Goal: Information Seeking & Learning: Check status

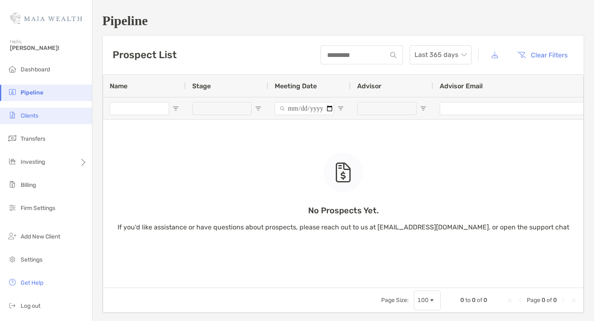
click at [45, 117] on li "Clients" at bounding box center [46, 116] width 92 height 16
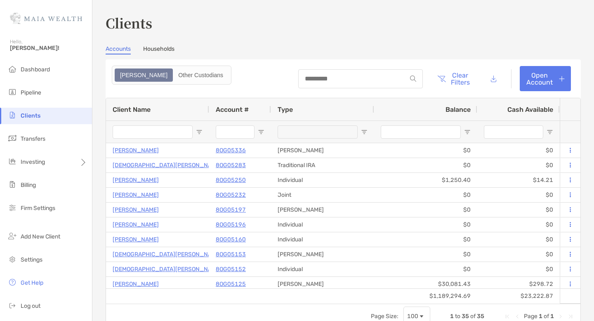
click at [173, 130] on input "Client Name Filter Input" at bounding box center [153, 131] width 80 height 13
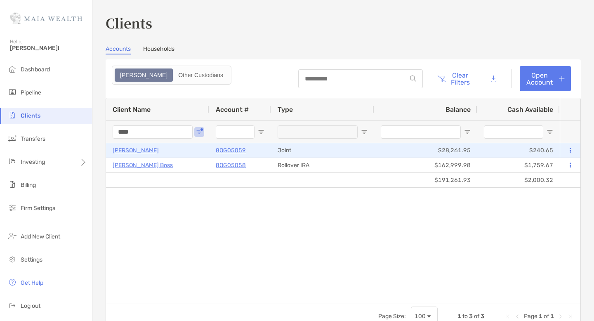
type input "****"
click at [136, 150] on p "[PERSON_NAME]" at bounding box center [136, 150] width 46 height 10
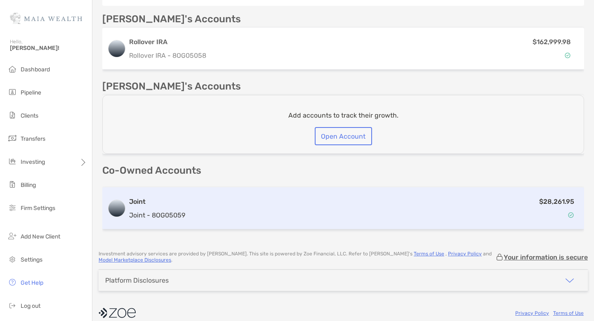
scroll to position [260, 0]
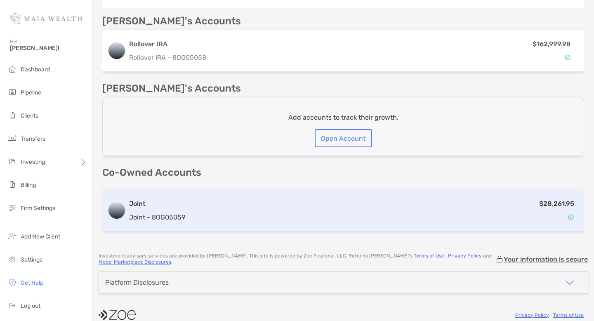
click at [316, 205] on div "$28,261.95" at bounding box center [383, 210] width 391 height 24
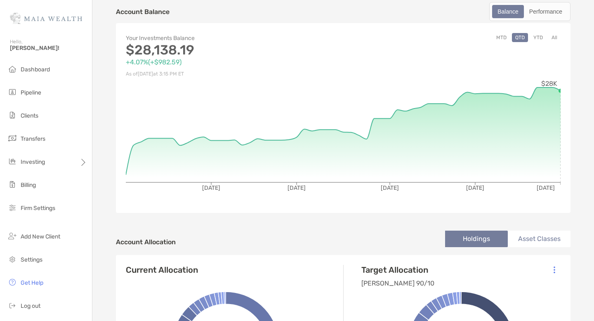
scroll to position [66, 0]
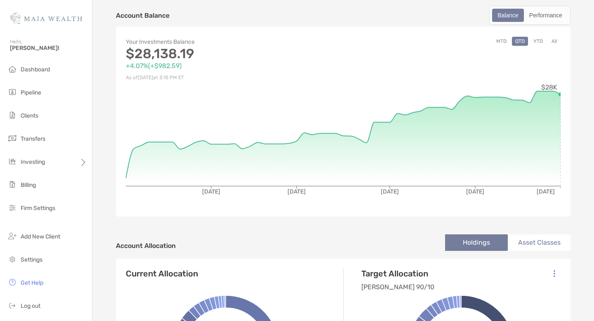
click at [537, 42] on button "YTD" at bounding box center [538, 41] width 16 height 9
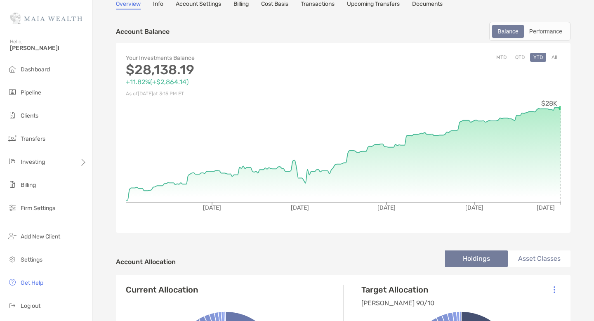
scroll to position [2, 0]
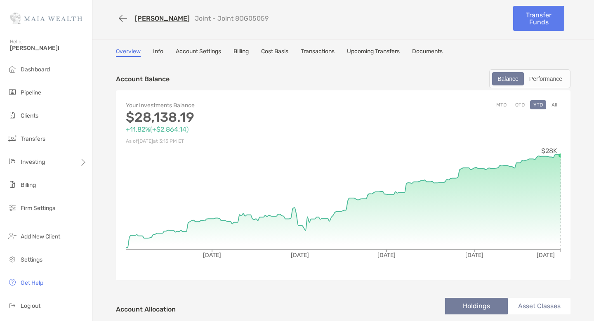
click at [282, 52] on link "Cost Basis" at bounding box center [274, 52] width 27 height 9
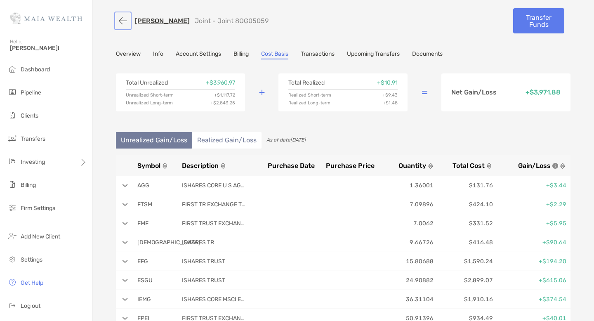
click at [120, 21] on button "button" at bounding box center [123, 20] width 14 height 15
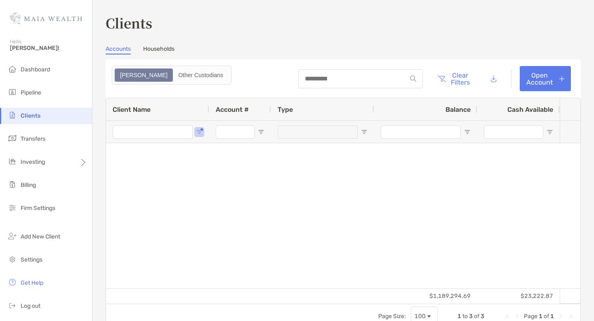
type input "****"
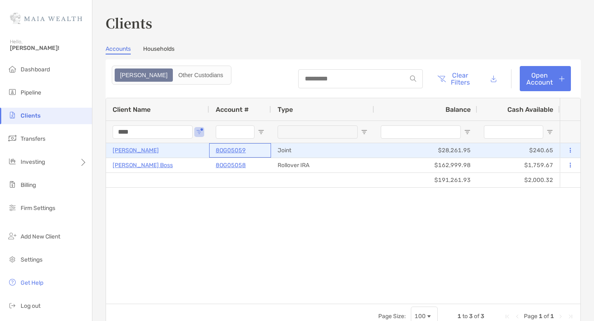
click at [227, 153] on p "8OG05059" at bounding box center [231, 150] width 30 height 10
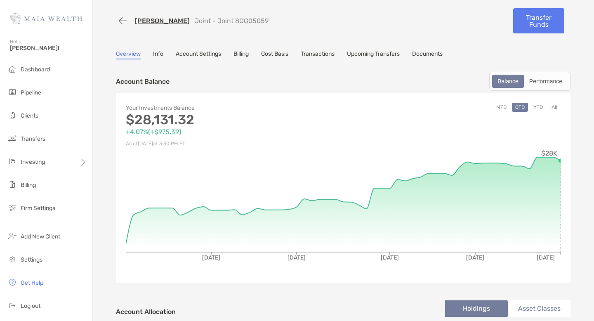
click at [537, 110] on button "YTD" at bounding box center [538, 107] width 16 height 9
